Goal: Task Accomplishment & Management: Manage account settings

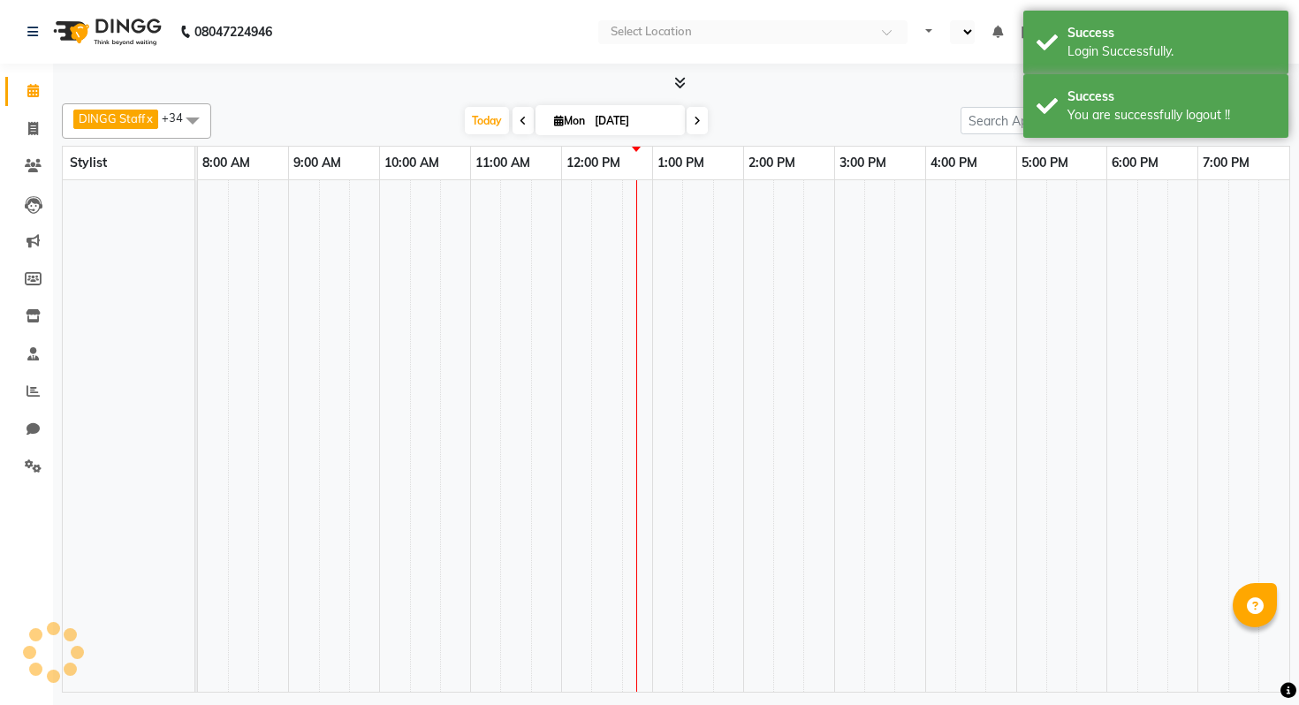
select select "en"
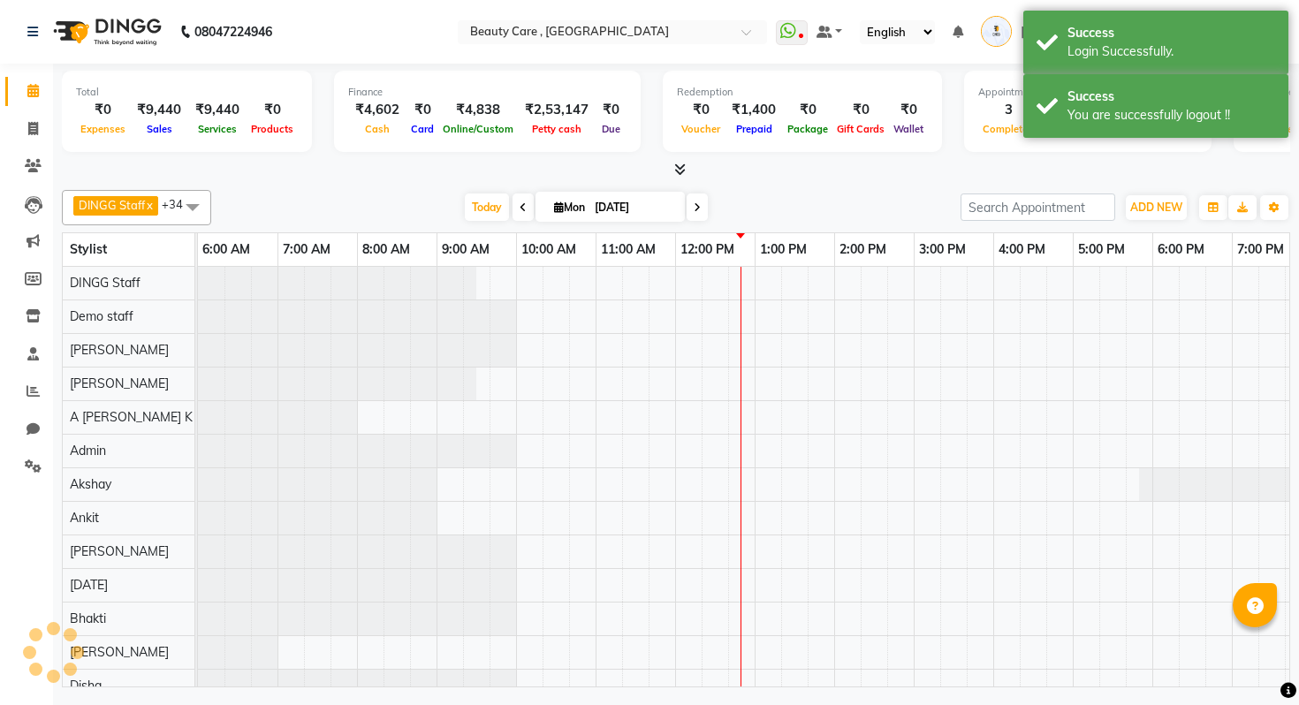
scroll to position [0, 181]
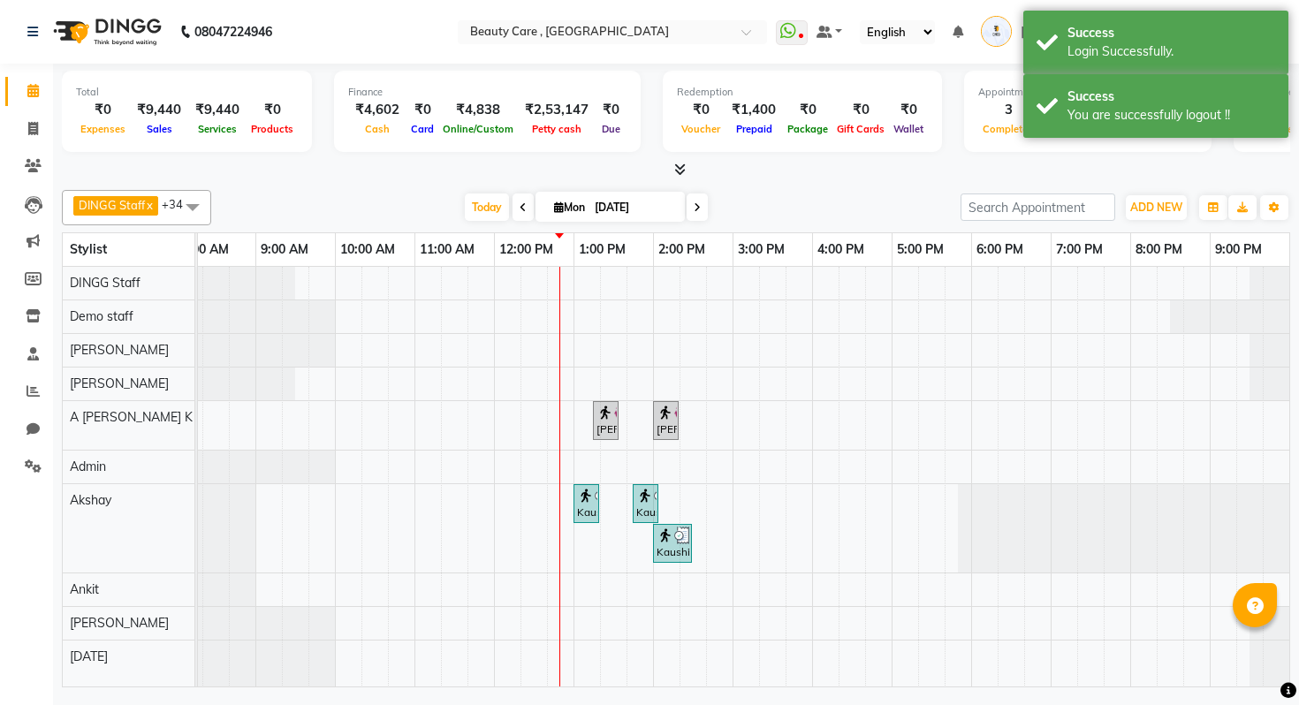
click at [0, 146] on li "Invoice" at bounding box center [26, 129] width 53 height 38
click at [8, 141] on link "Invoice" at bounding box center [26, 129] width 42 height 29
select select "service"
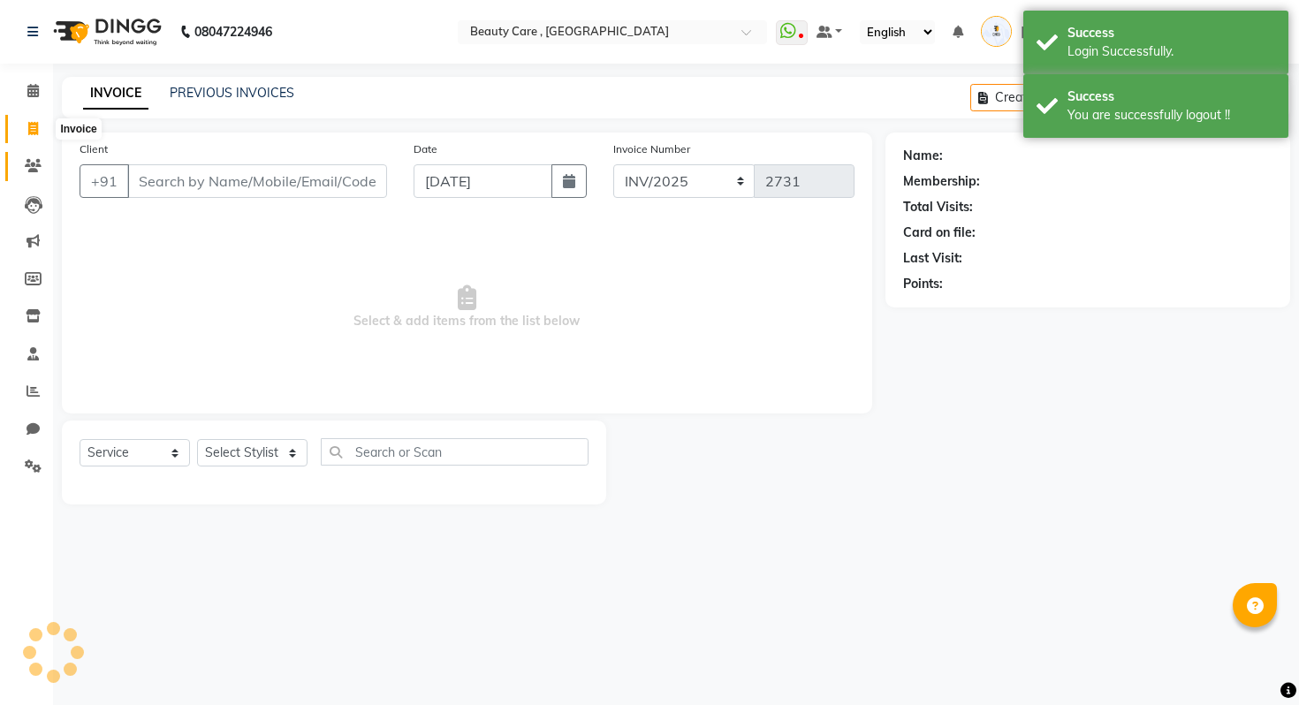
click at [19, 165] on span at bounding box center [33, 166] width 31 height 20
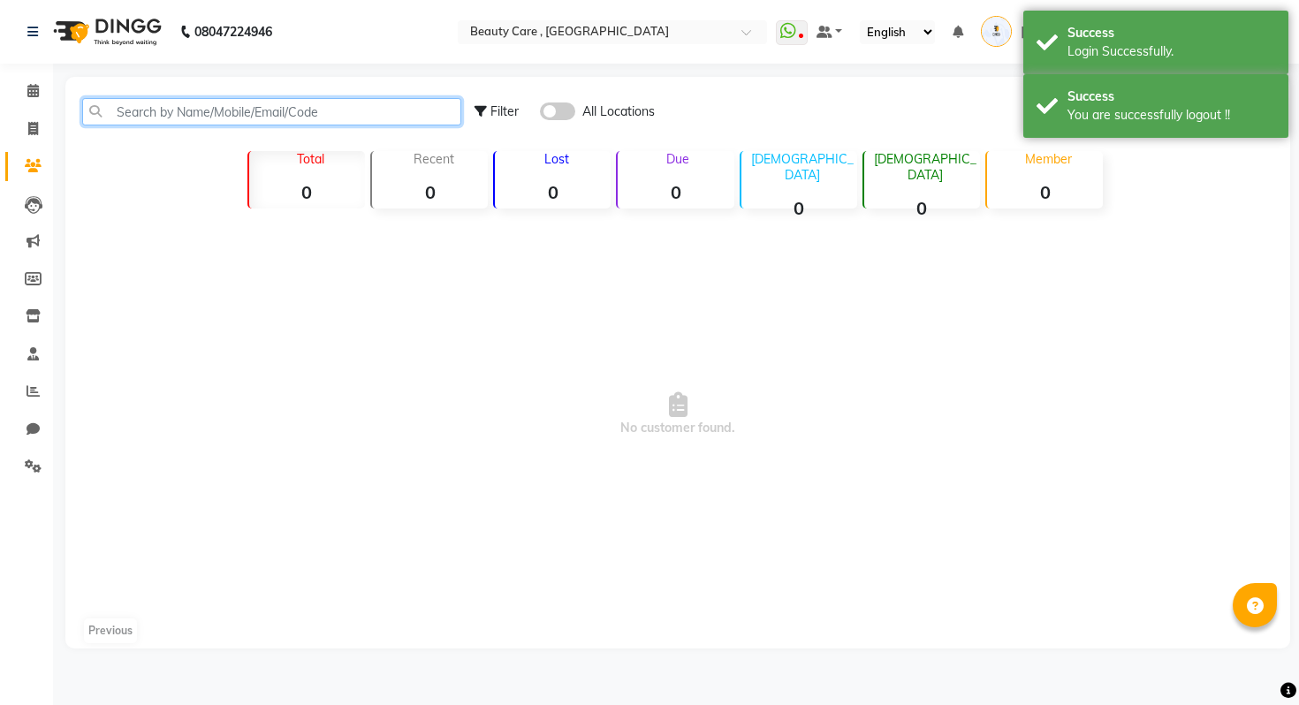
click at [242, 107] on input "text" at bounding box center [271, 111] width 379 height 27
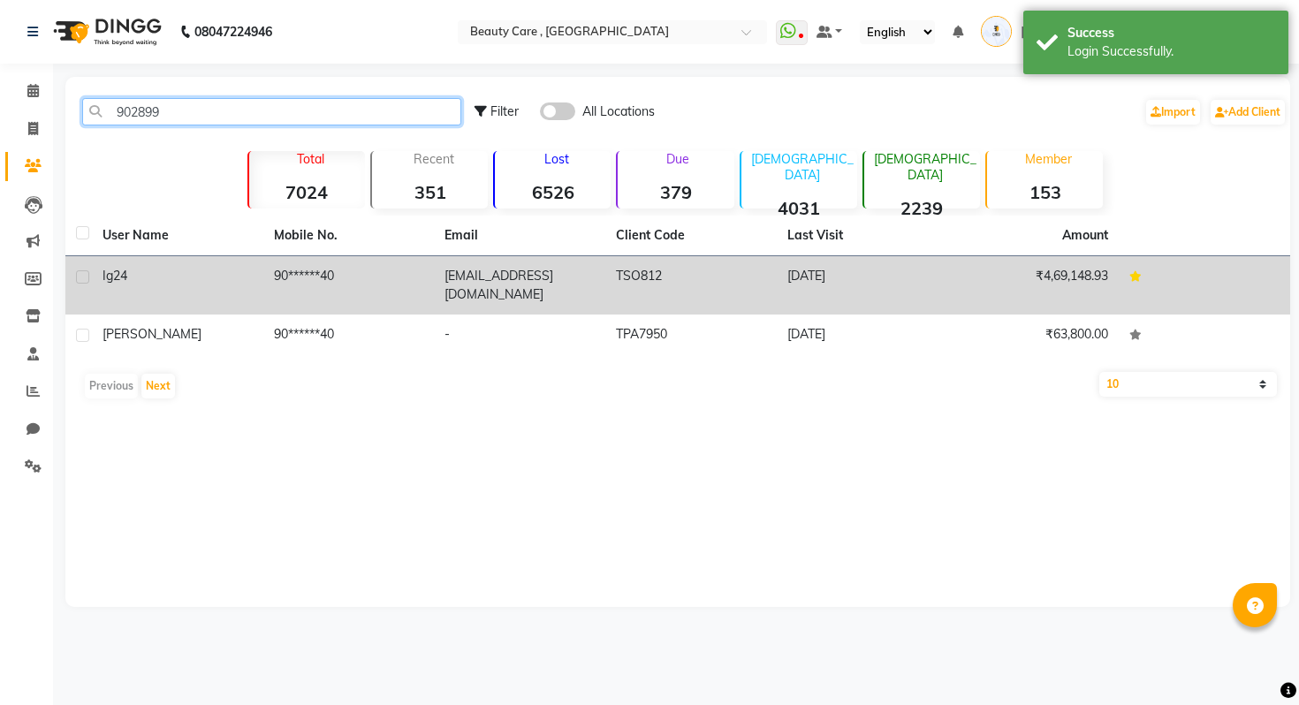
type input "902899"
click at [201, 289] on td "Ig 24" at bounding box center [177, 285] width 171 height 58
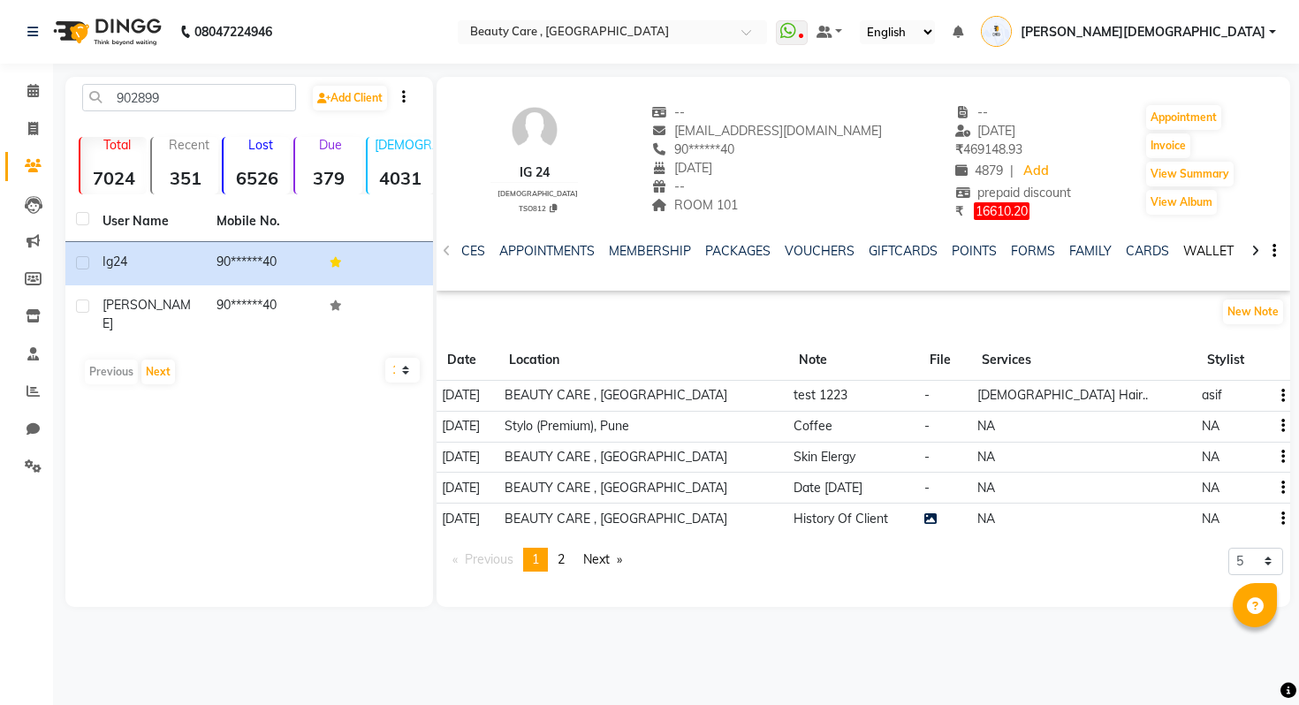
click at [1191, 247] on link "WALLET" at bounding box center [1208, 251] width 50 height 16
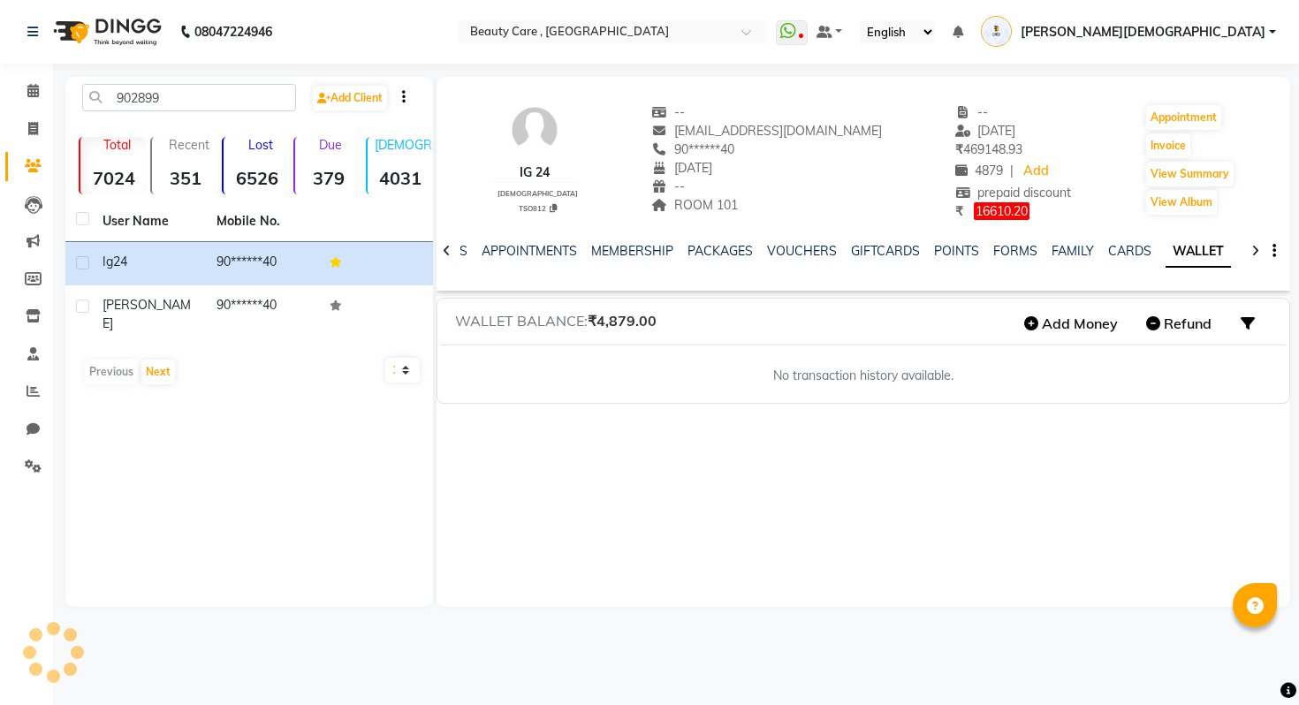
scroll to position [0, 149]
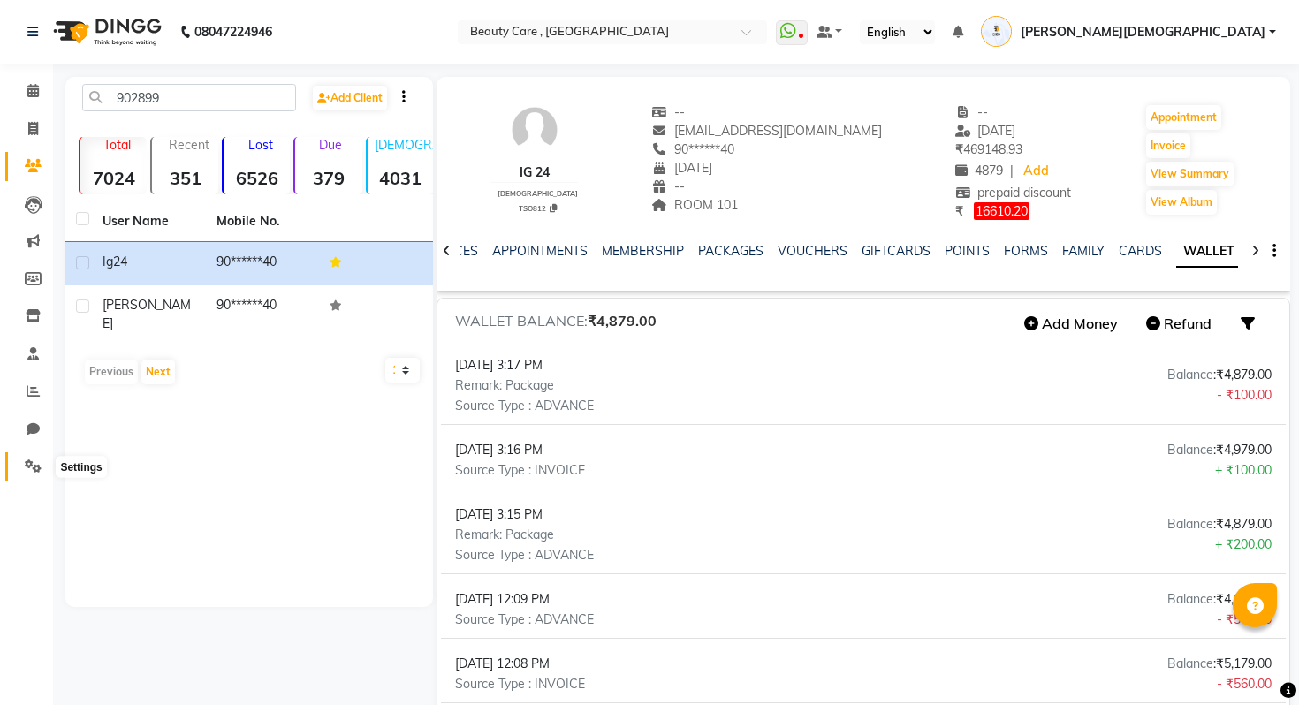
click at [33, 467] on icon at bounding box center [33, 466] width 17 height 13
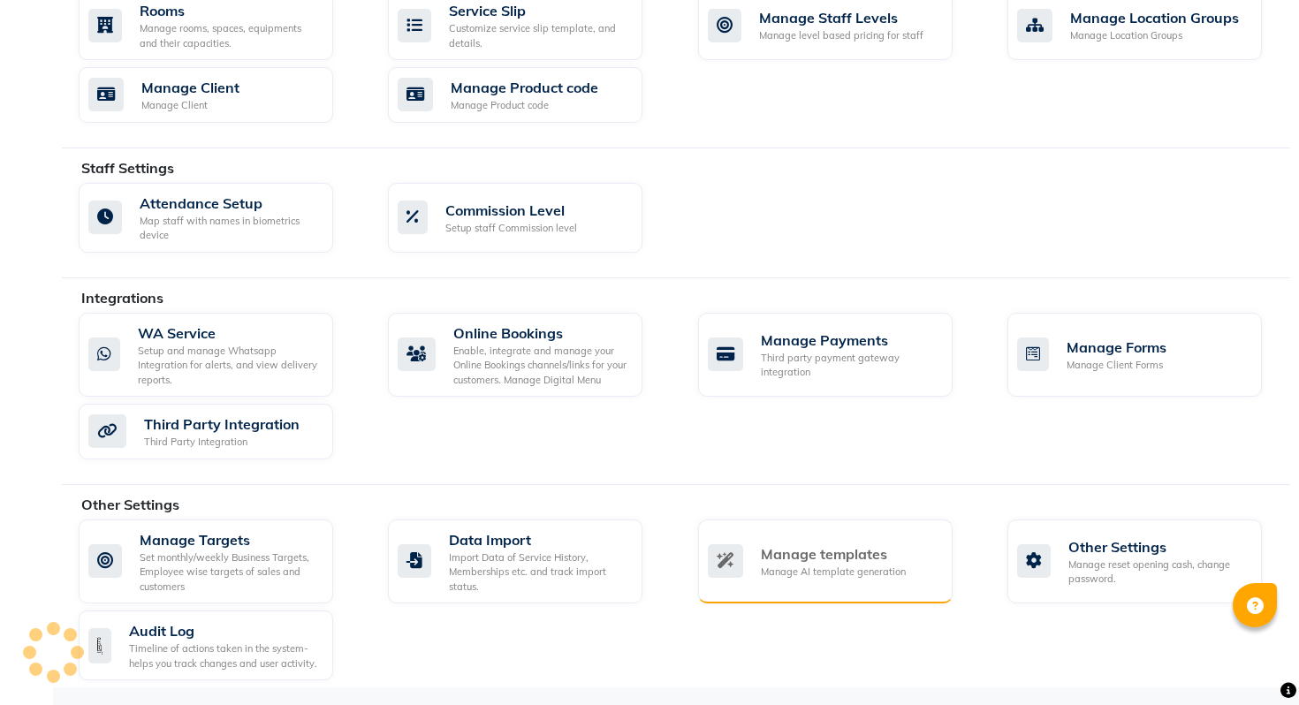
scroll to position [825, 0]
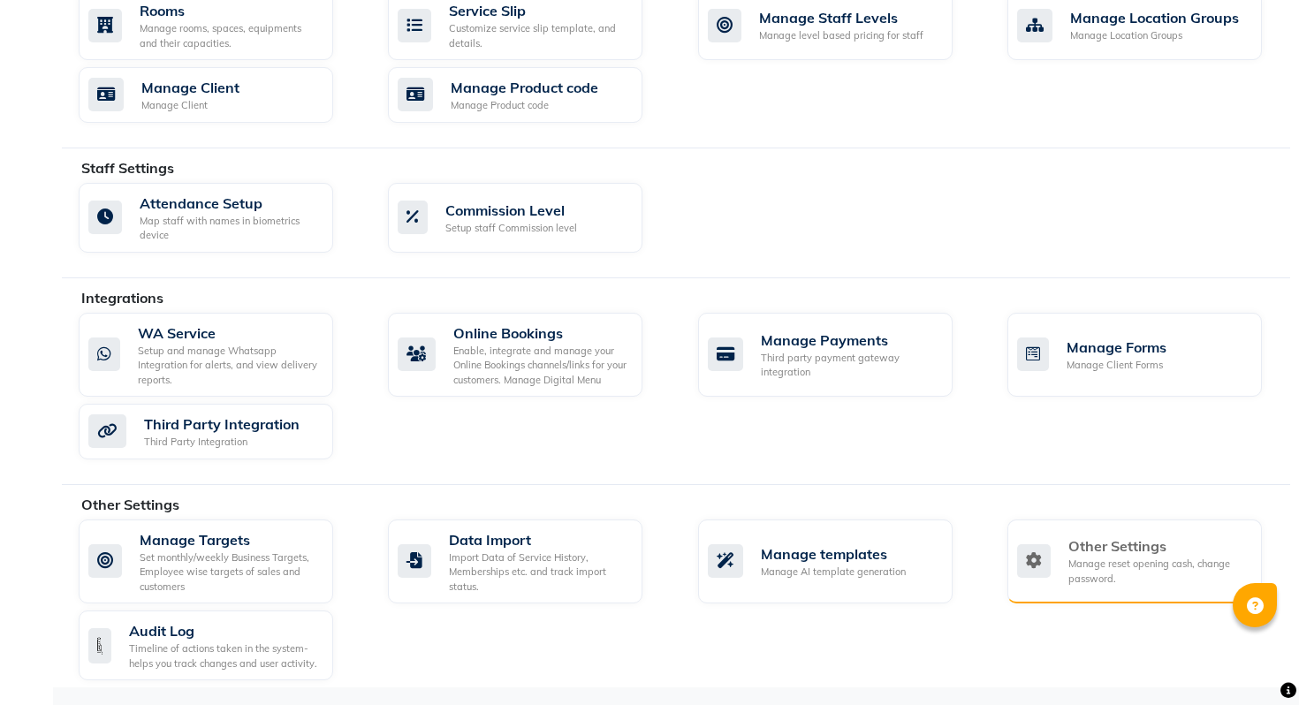
click at [1015, 537] on div "Other Settings Manage reset opening cash, change password." at bounding box center [1135, 562] width 255 height 85
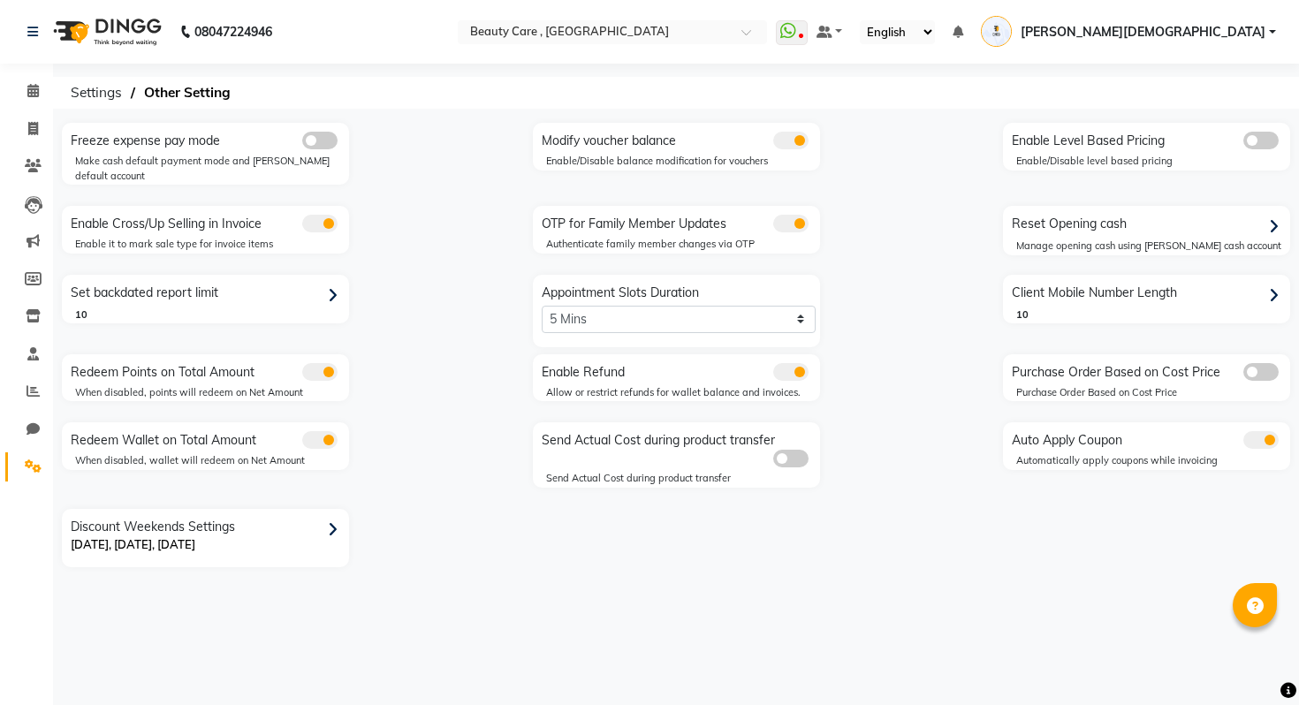
click at [619, 367] on div "Enable Refund Allow or restrict refunds for wallet balance and invoices." at bounding box center [676, 378] width 287 height 48
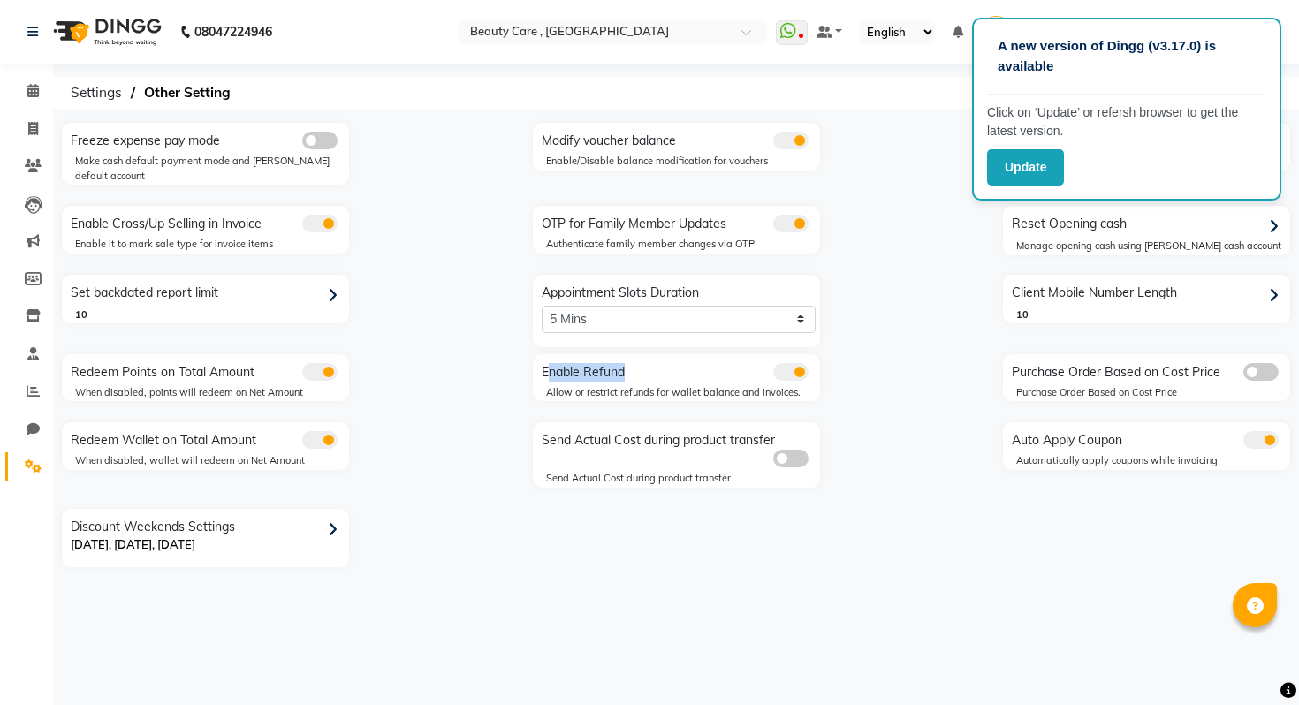
click at [619, 367] on div "Enable Refund Allow or restrict refunds for wallet balance and invoices." at bounding box center [676, 378] width 287 height 48
click at [1001, 206] on div "Reset Opening cash Manage opening cash using petty cash account" at bounding box center [1147, 237] width 314 height 62
click at [1008, 186] on div "A new version of Dingg (v3.17.0) is available Click on ‘Update’ or refersh brow…" at bounding box center [1126, 109] width 309 height 183
click at [1010, 156] on button "Update" at bounding box center [1025, 167] width 77 height 36
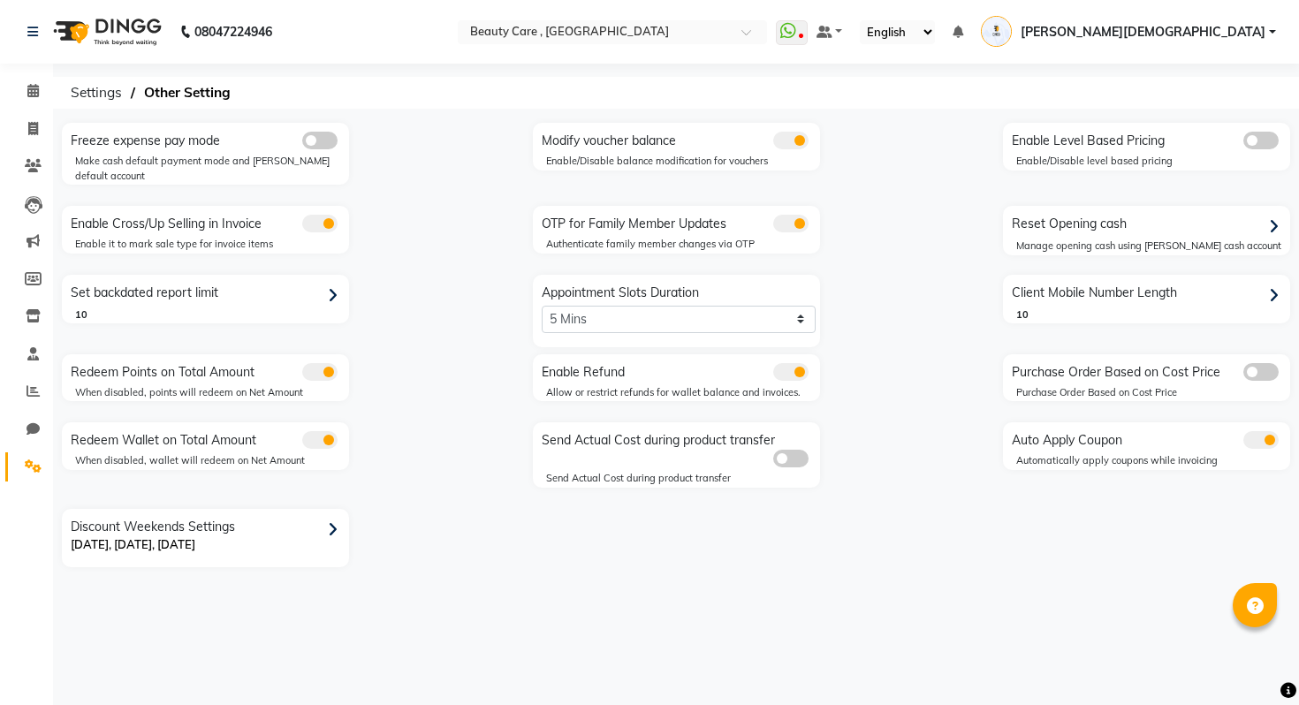
click at [1257, 34] on span "[PERSON_NAME][DEMOGRAPHIC_DATA]" at bounding box center [1143, 32] width 245 height 19
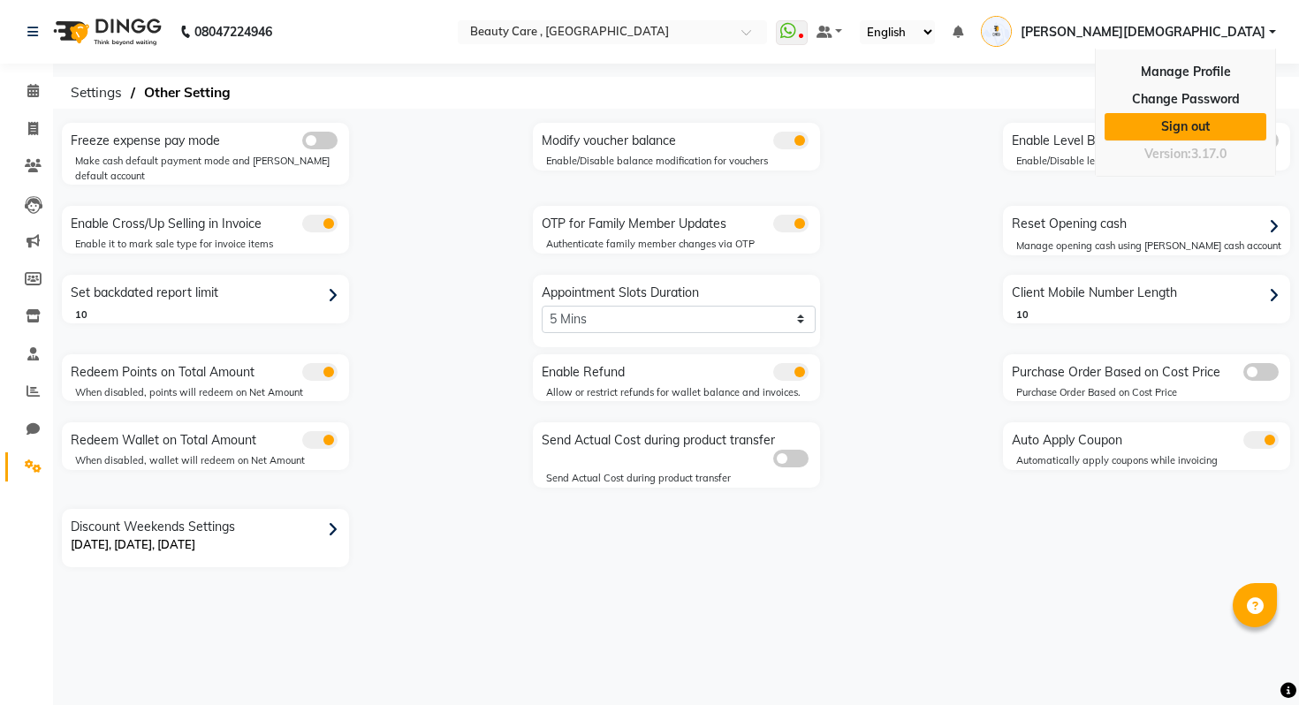
click at [1173, 126] on link "Sign out" at bounding box center [1186, 126] width 162 height 27
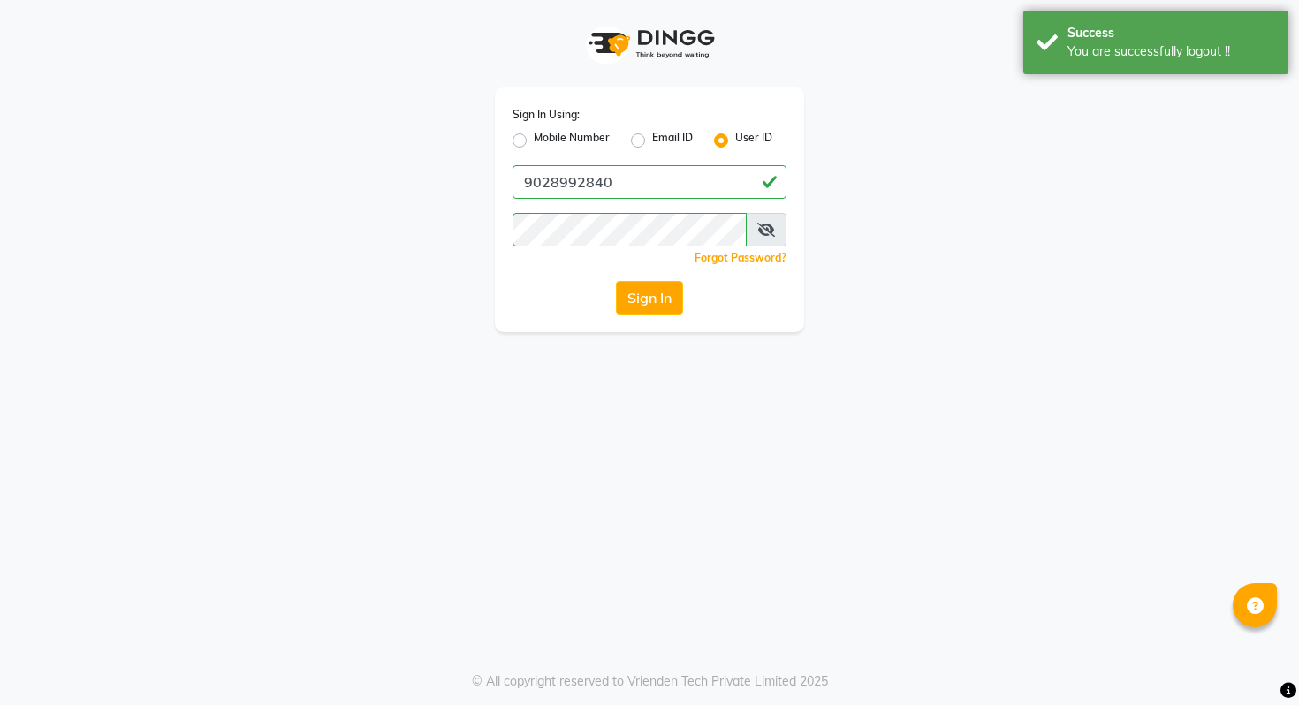
click at [564, 149] on label "Mobile Number" at bounding box center [572, 140] width 76 height 21
click at [545, 141] on input "Mobile Number" at bounding box center [539, 135] width 11 height 11
radio input "true"
radio input "false"
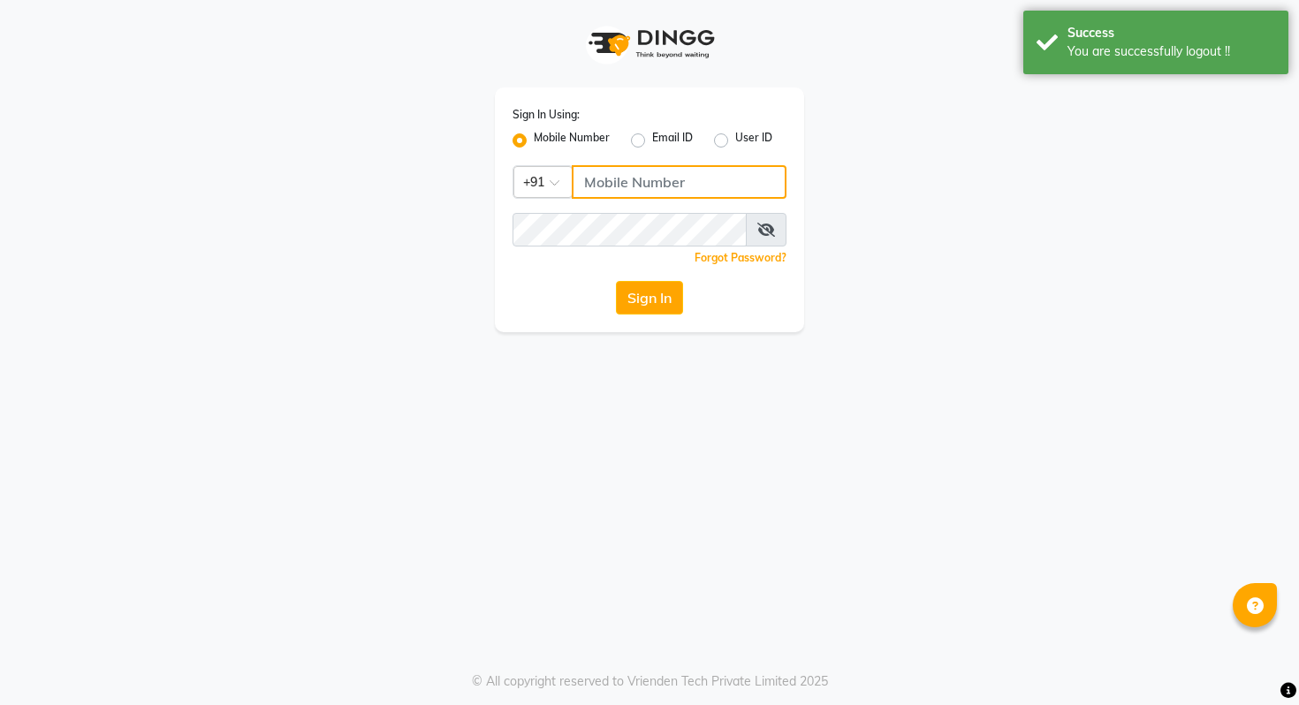
click at [603, 172] on input "Username" at bounding box center [679, 182] width 215 height 34
paste input "1012121211"
type input "1012121211"
click at [523, 287] on div "Sign In" at bounding box center [650, 298] width 274 height 34
click at [629, 298] on button "Sign In" at bounding box center [649, 298] width 67 height 34
